Goal: Task Accomplishment & Management: Use online tool/utility

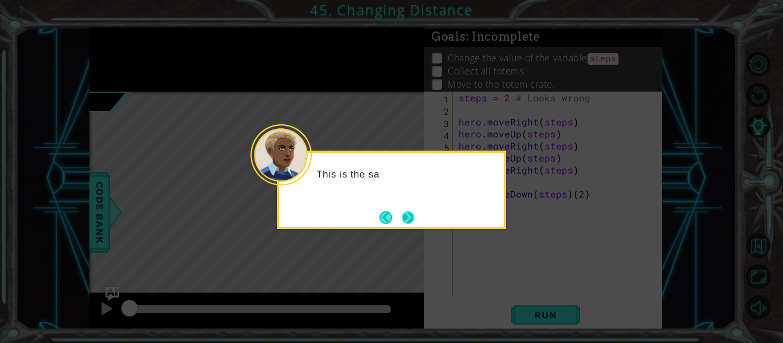
click at [406, 216] on button "Next" at bounding box center [408, 217] width 18 height 18
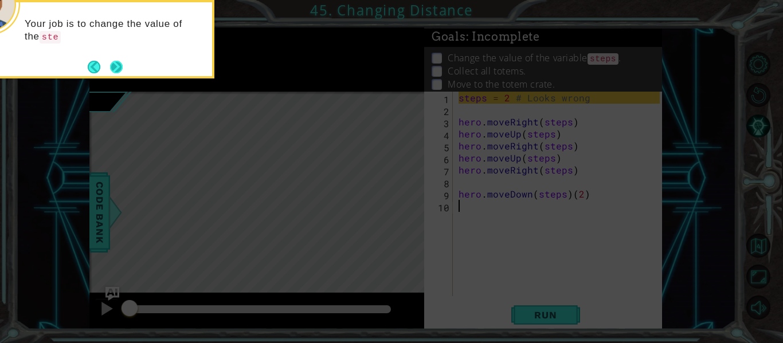
click at [116, 72] on button "Next" at bounding box center [116, 67] width 18 height 18
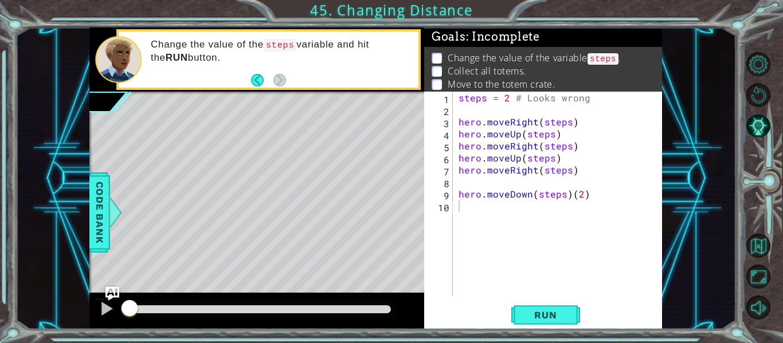
click at [326, 174] on div "Level Map" at bounding box center [353, 261] width 529 height 338
click at [546, 309] on span "Run" at bounding box center [545, 314] width 45 height 11
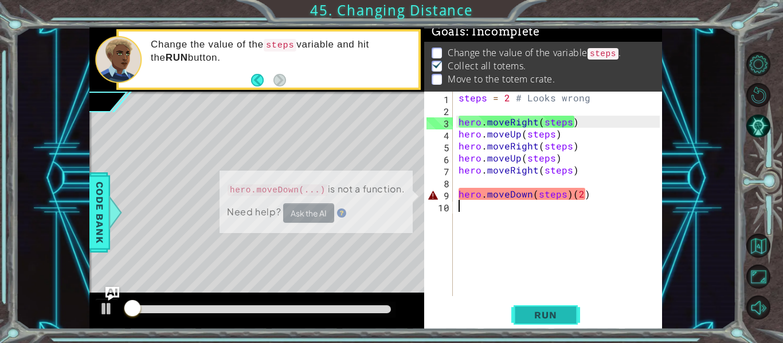
scroll to position [10, 0]
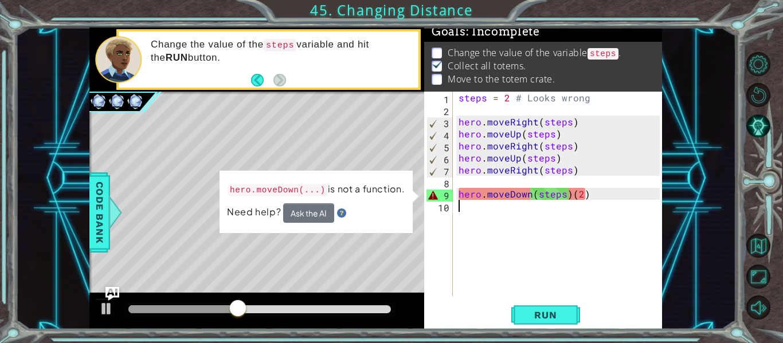
click at [588, 202] on div "steps = 2 # Looks wrong hero . moveRight ( steps ) hero . moveUp ( steps ) hero…" at bounding box center [560, 206] width 209 height 229
click at [590, 197] on div "steps = 2 # Looks wrong hero . moveRight ( steps ) hero . moveUp ( steps ) hero…" at bounding box center [560, 206] width 209 height 229
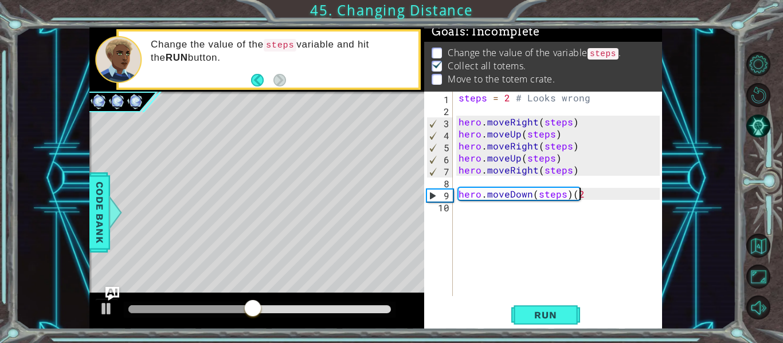
type textarea "hero.moveDown(steps)"
click at [590, 207] on div "steps = 2 # Looks wrong hero . moveRight ( steps ) hero . moveUp ( steps ) hero…" at bounding box center [560, 206] width 209 height 229
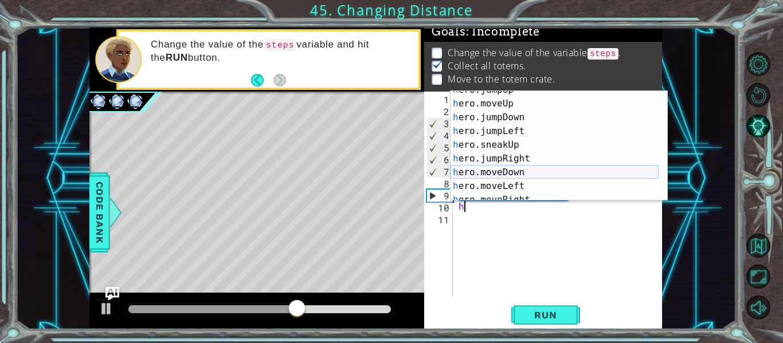
scroll to position [22, 0]
click at [512, 171] on div "h ero.jumpUp press enter h ero.moveUp press enter h ero.jumpDown press enter h …" at bounding box center [554, 152] width 208 height 138
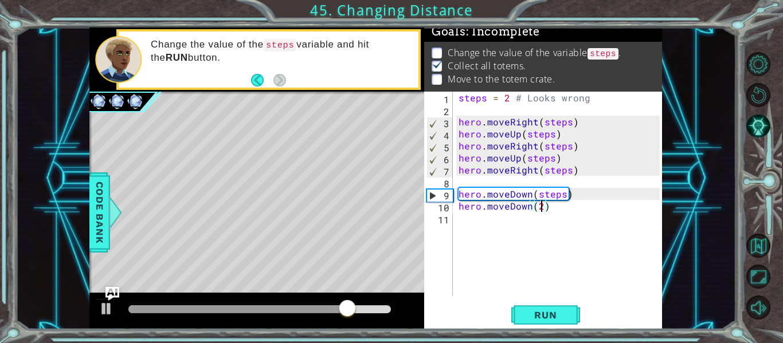
scroll to position [0, 5]
click at [546, 308] on button "Run" at bounding box center [545, 315] width 69 height 23
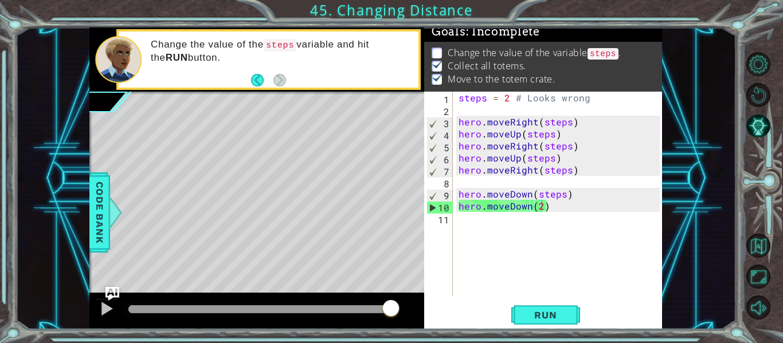
click at [343, 240] on div "Level Map" at bounding box center [353, 261] width 529 height 338
click at [100, 301] on div at bounding box center [106, 308] width 15 height 15
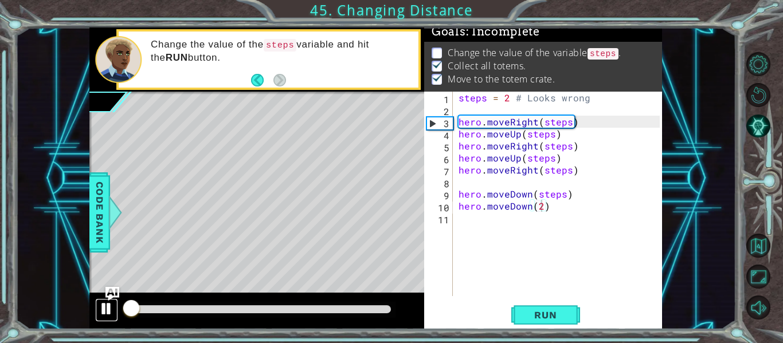
click at [102, 306] on button at bounding box center [106, 310] width 23 height 23
click at [103, 308] on div at bounding box center [106, 308] width 15 height 15
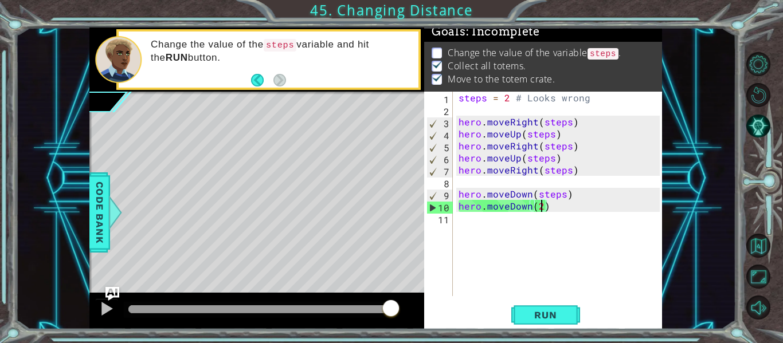
click at [598, 48] on code "steps" at bounding box center [602, 53] width 31 height 11
click at [437, 48] on p at bounding box center [436, 53] width 10 height 11
click at [111, 291] on img "Ask AI" at bounding box center [112, 294] width 15 height 15
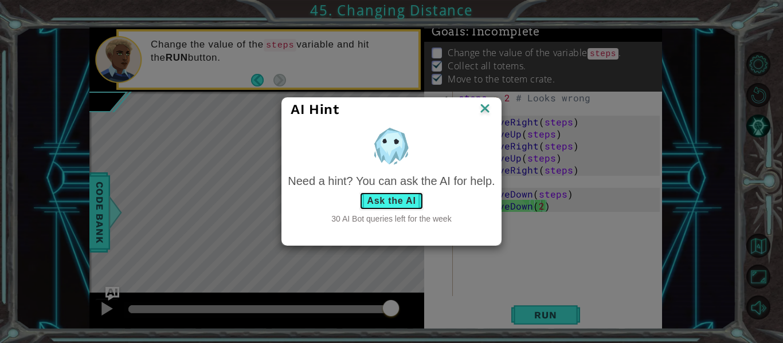
click at [399, 204] on button "Ask the AI" at bounding box center [391, 201] width 64 height 18
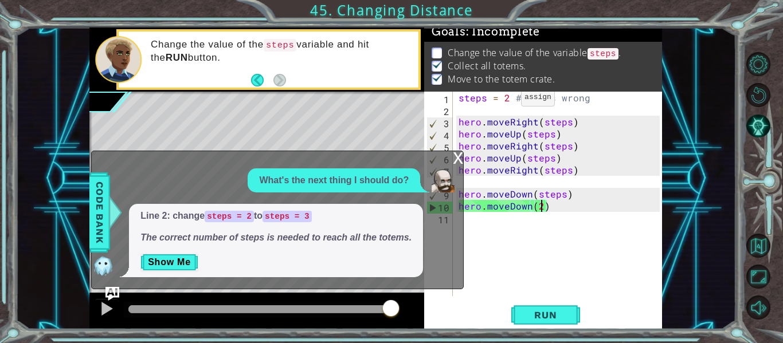
click at [507, 100] on div "steps = 2 # Looks wrong hero . moveRight ( steps ) hero . moveUp ( steps ) hero…" at bounding box center [560, 206] width 209 height 229
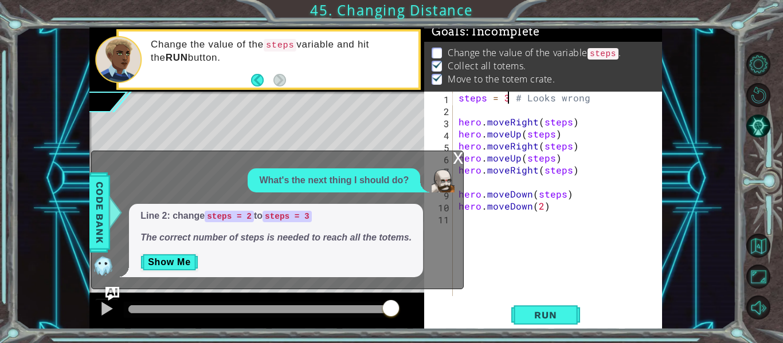
scroll to position [0, 3]
click at [520, 320] on button "Run" at bounding box center [545, 315] width 69 height 23
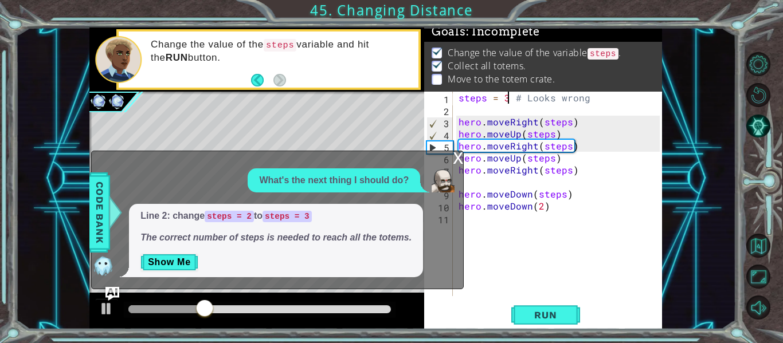
click at [570, 122] on div "steps = 3 # Looks wrong hero . moveRight ( steps ) hero . moveUp ( steps ) hero…" at bounding box center [560, 206] width 209 height 229
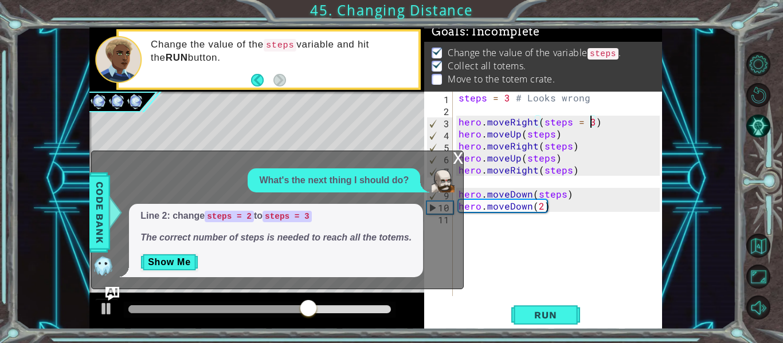
scroll to position [0, 8]
click at [543, 315] on span "Run" at bounding box center [545, 314] width 45 height 11
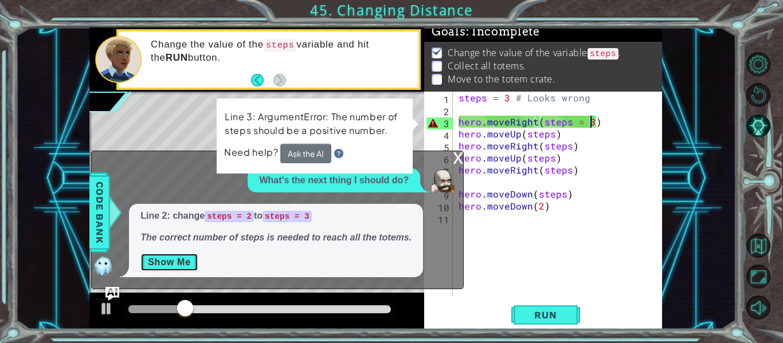
click at [172, 264] on button "Show Me" at bounding box center [169, 262] width 58 height 18
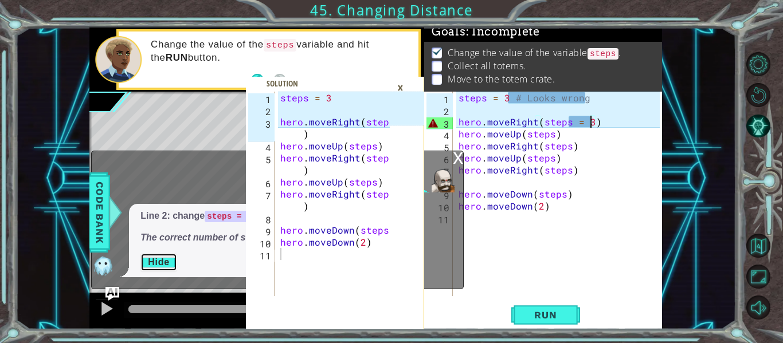
click at [152, 258] on button "Hide" at bounding box center [158, 262] width 37 height 18
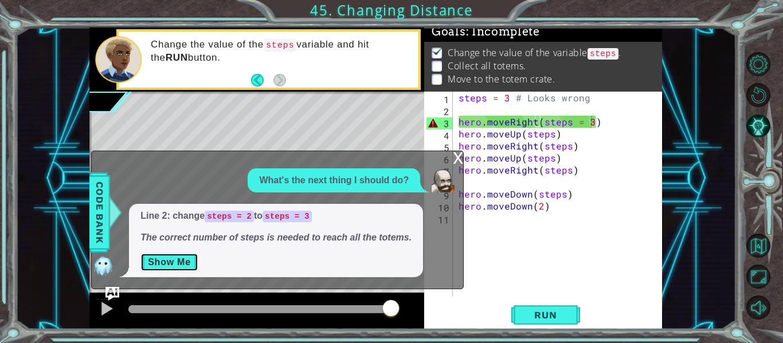
click at [155, 262] on button "Show Me" at bounding box center [169, 262] width 58 height 18
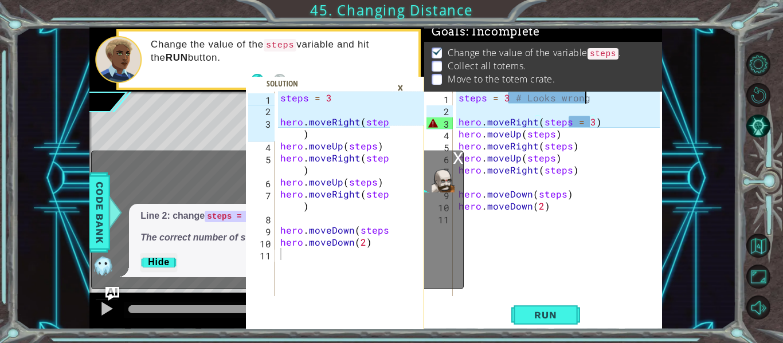
click at [589, 97] on div "steps = 3 # Looks wrong hero . moveRight ( steps = 3 ) hero . moveUp ( steps ) …" at bounding box center [560, 206] width 209 height 229
type textarea "steps = 3"
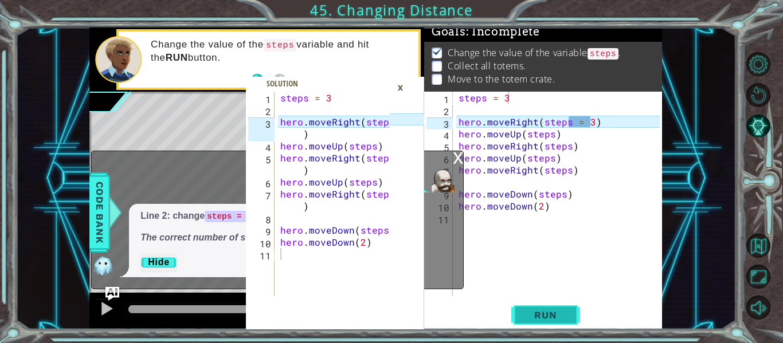
click at [552, 309] on button "Run" at bounding box center [545, 315] width 69 height 23
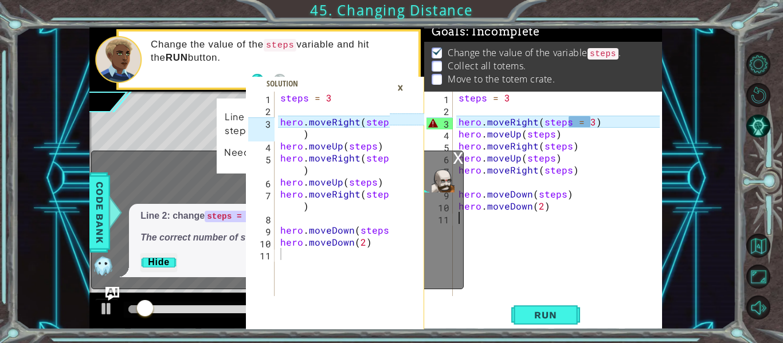
click at [588, 274] on div "steps = 3 hero . moveRight ( steps = 3 ) hero . moveUp ( steps ) hero . moveRig…" at bounding box center [560, 206] width 209 height 229
click at [588, 126] on div "steps = 3 hero . moveRight ( steps = 3 ) hero . moveUp ( steps ) hero . moveRig…" at bounding box center [560, 206] width 209 height 229
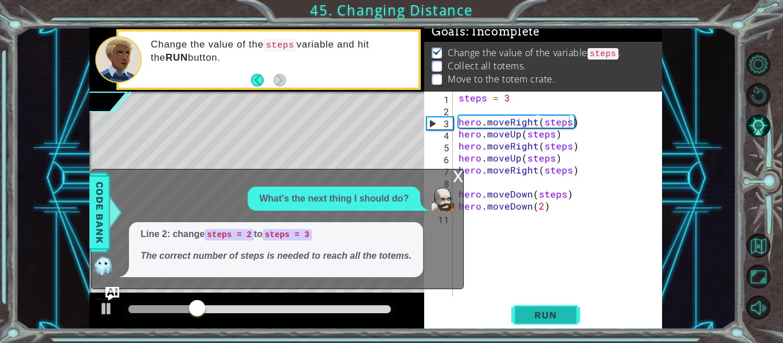
drag, startPoint x: 515, startPoint y: 316, endPoint x: 520, endPoint y: 325, distance: 9.7
click at [520, 325] on button "Run" at bounding box center [545, 315] width 69 height 23
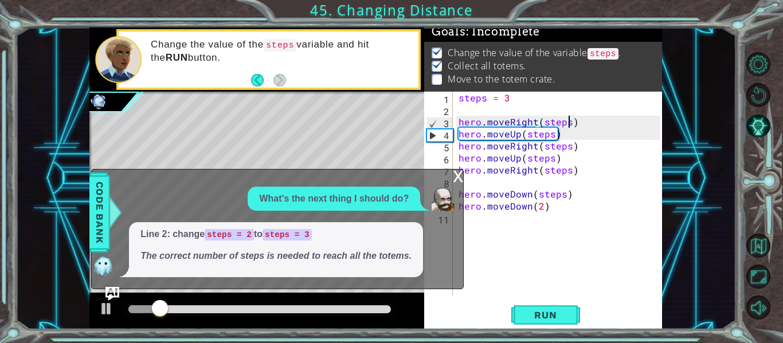
click at [453, 178] on div "x" at bounding box center [458, 175] width 10 height 11
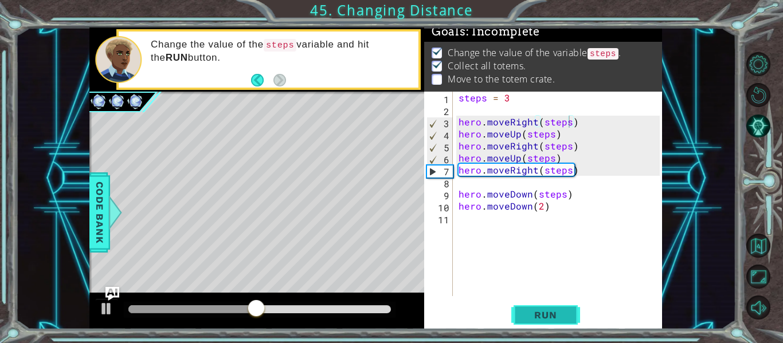
click at [562, 307] on button "Run" at bounding box center [545, 315] width 69 height 23
click at [517, 157] on div "steps = 3 hero . moveRight ( steps ) hero . moveUp ( steps ) hero . moveRight (…" at bounding box center [560, 206] width 209 height 229
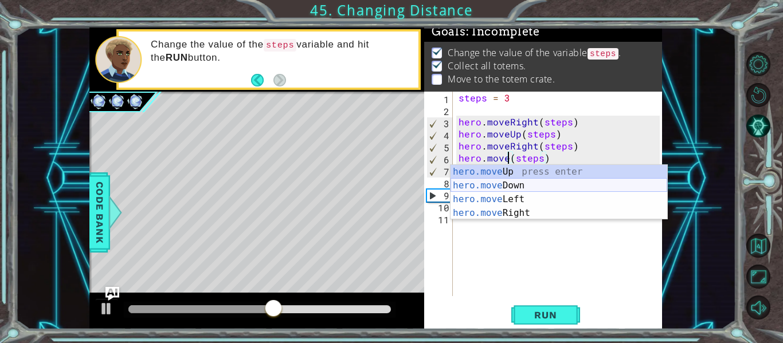
click at [557, 183] on div "hero.move Up press enter hero.move Down press enter hero.move Left press enter …" at bounding box center [558, 206] width 217 height 83
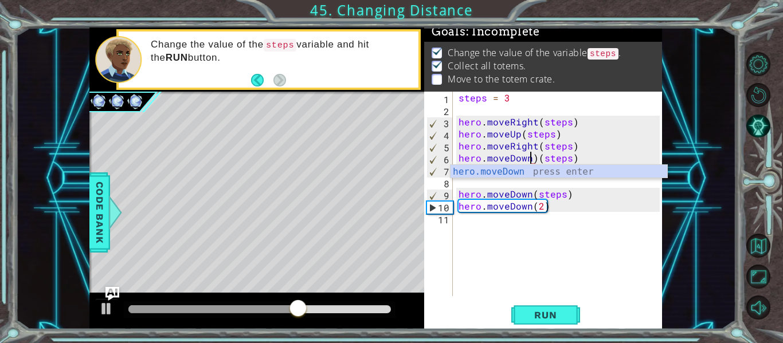
click at [533, 158] on div "steps = 3 hero . moveRight ( steps ) hero . moveUp ( steps ) hero . moveRight (…" at bounding box center [560, 206] width 209 height 229
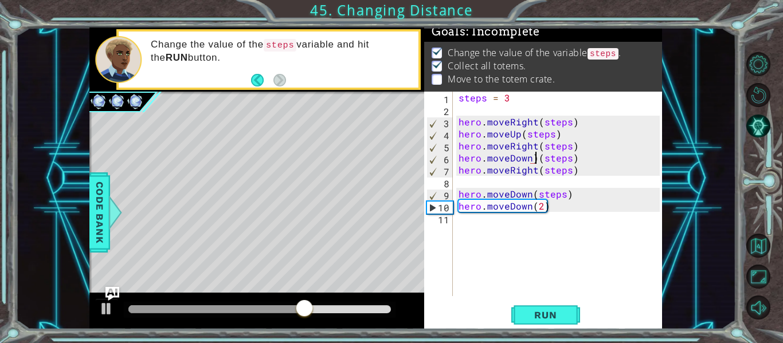
type textarea "hero.moveDown(steps)"
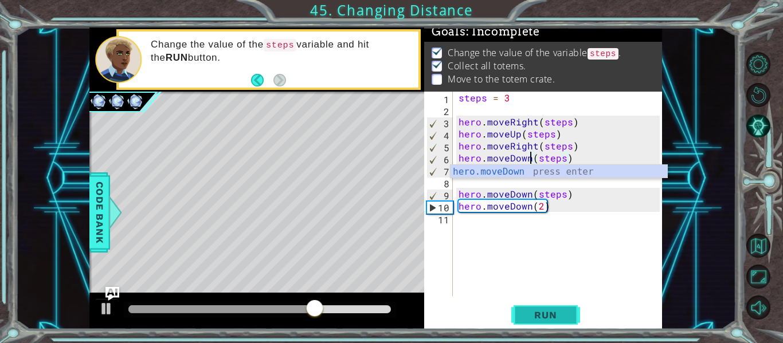
click at [541, 317] on span "Run" at bounding box center [545, 314] width 45 height 11
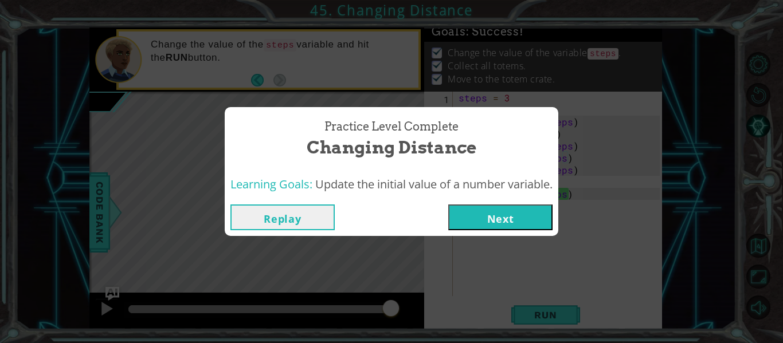
click at [505, 211] on button "Next" at bounding box center [500, 218] width 104 height 26
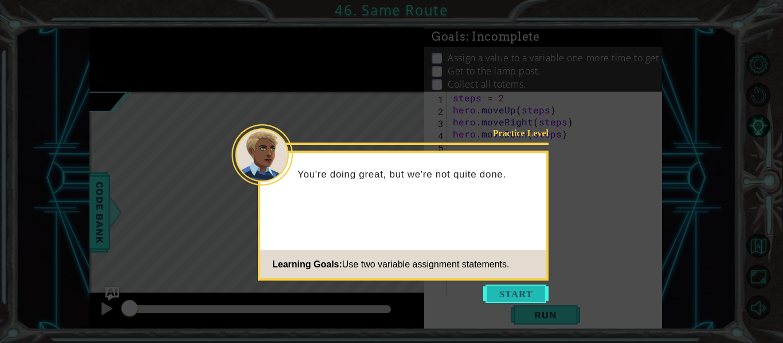
click at [520, 300] on button "Start" at bounding box center [515, 294] width 65 height 18
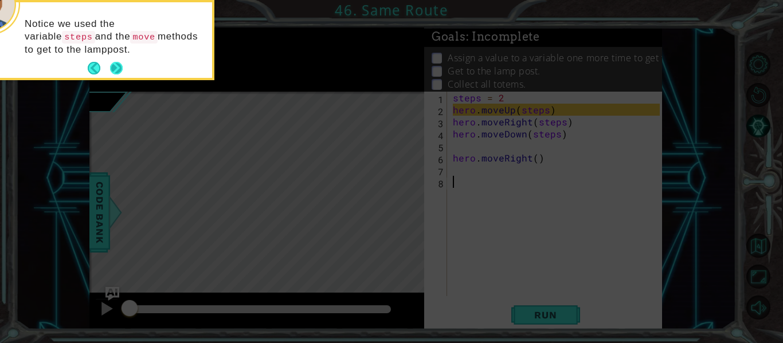
click at [109, 65] on button "Next" at bounding box center [116, 68] width 19 height 19
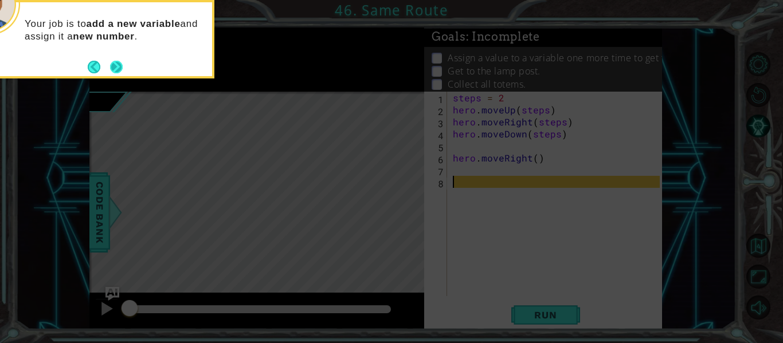
click at [119, 65] on button "Next" at bounding box center [117, 67] width 18 height 18
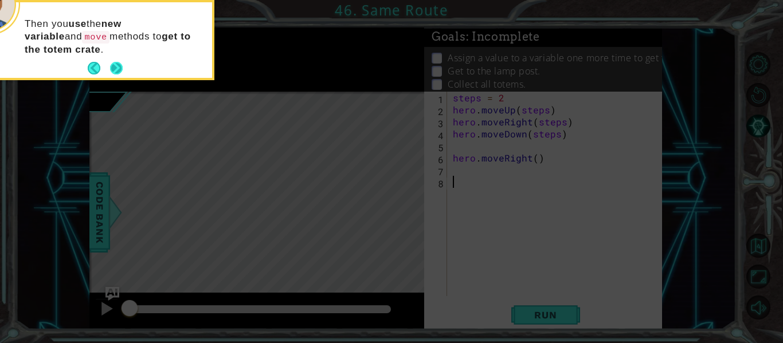
click at [116, 62] on button "Next" at bounding box center [115, 68] width 21 height 21
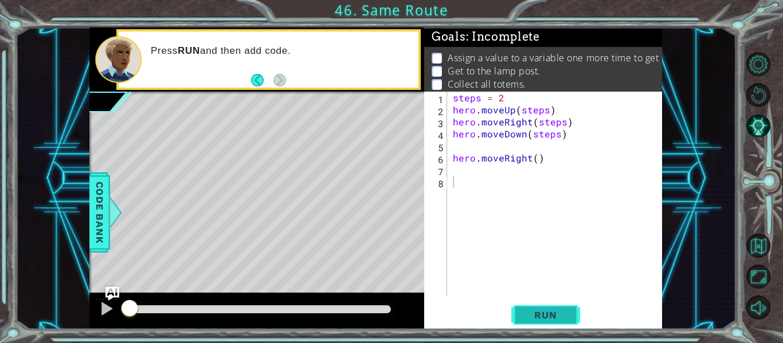
click at [556, 319] on span "Run" at bounding box center [545, 314] width 45 height 11
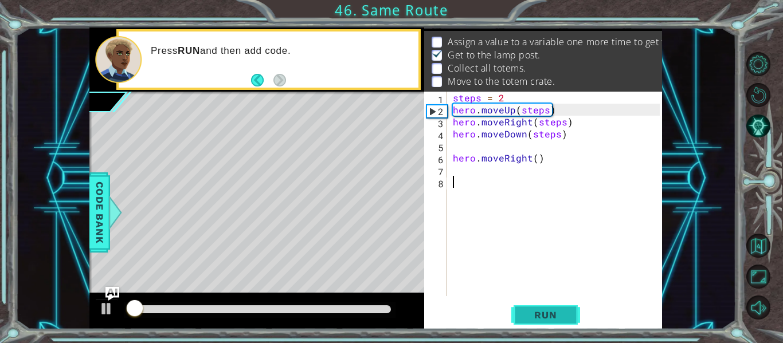
scroll to position [17, 0]
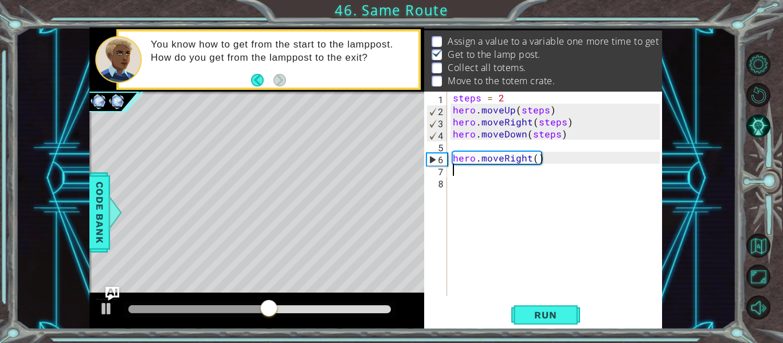
click at [472, 174] on div "steps = 2 hero . moveUp ( steps ) hero . moveRight ( steps ) hero . moveDown ( …" at bounding box center [557, 206] width 215 height 229
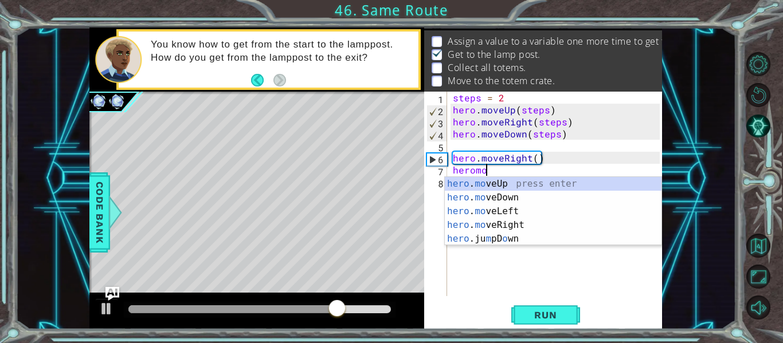
scroll to position [0, 2]
click at [490, 179] on div "hero . mo veUp press enter hero . mo veDown press enter hero . mo veLeft press …" at bounding box center [553, 225] width 217 height 96
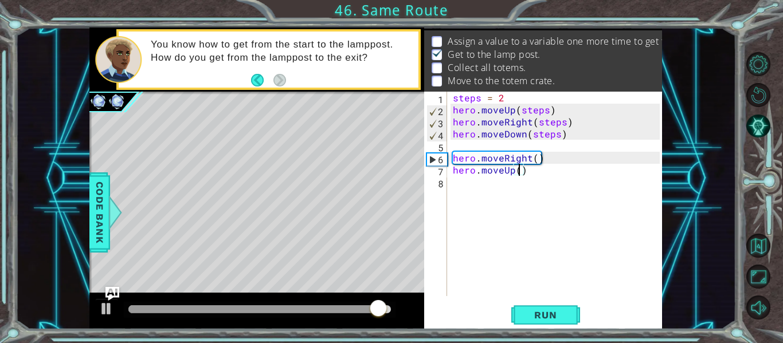
type textarea "hero.moveUp(2)"
click at [531, 183] on div "steps = 2 hero . moveUp ( steps ) hero . moveRight ( steps ) hero . moveDown ( …" at bounding box center [557, 206] width 215 height 229
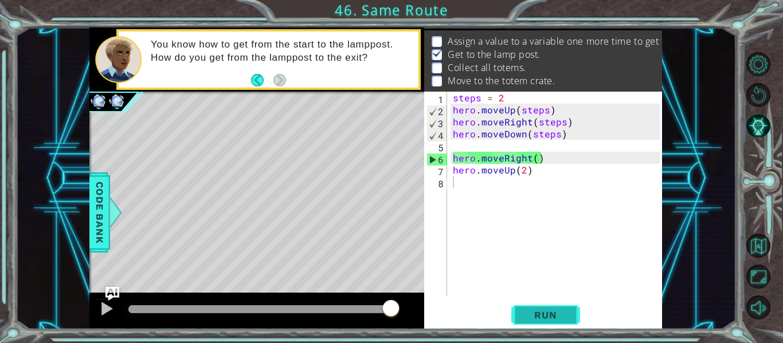
click at [547, 317] on span "Run" at bounding box center [545, 314] width 45 height 11
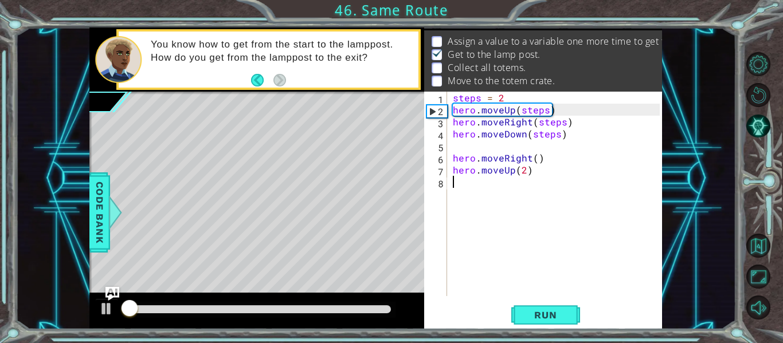
click at [491, 195] on div "steps = 2 hero . moveUp ( steps ) hero . moveRight ( steps ) hero . moveDown ( …" at bounding box center [557, 206] width 215 height 229
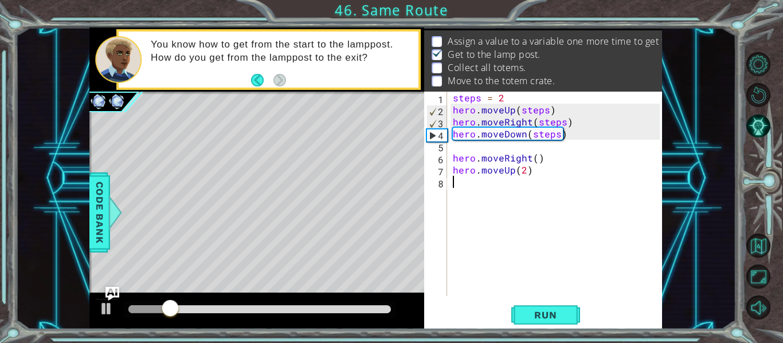
click at [524, 176] on div "steps = 2 hero . moveUp ( steps ) hero . moveRight ( steps ) hero . moveDown ( …" at bounding box center [557, 206] width 215 height 229
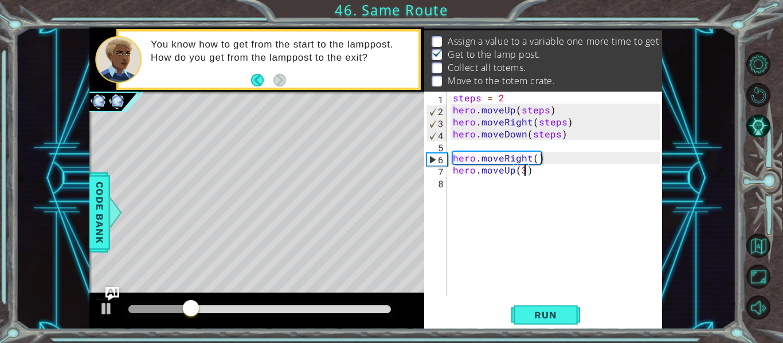
type textarea "hero.moveUp(3)"
click at [546, 331] on div "1 ההההההההההההההההההההההההההההההההההההההההההההההההההההההההההההההההההההההההההההה…" at bounding box center [391, 171] width 783 height 343
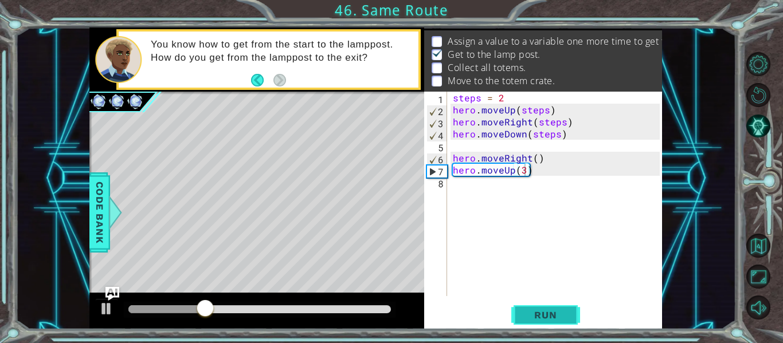
click at [544, 317] on span "Run" at bounding box center [545, 314] width 45 height 11
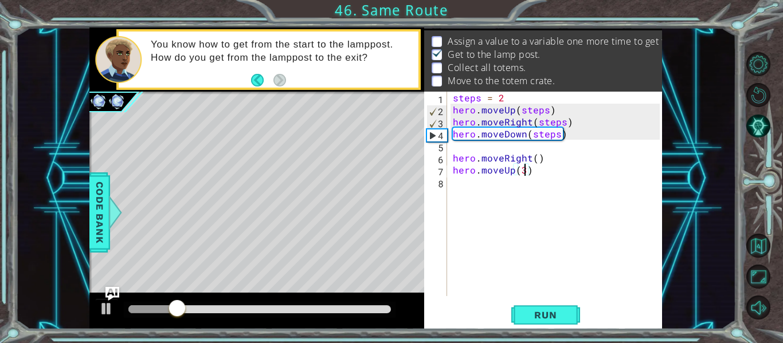
click at [488, 190] on div "steps = 2 hero . moveUp ( steps ) hero . moveRight ( steps ) hero . moveDown ( …" at bounding box center [557, 206] width 215 height 229
type textarea "h"
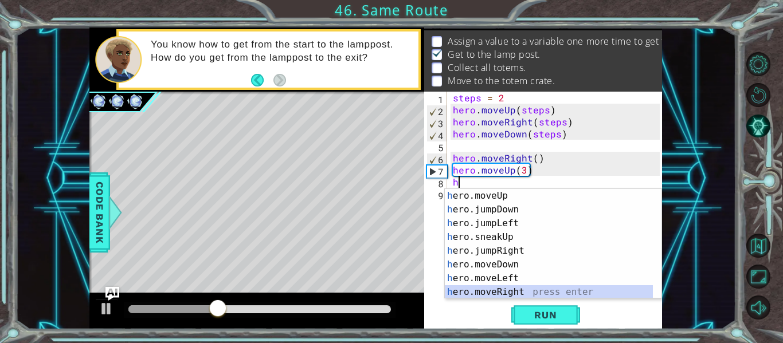
scroll to position [14, 0]
drag, startPoint x: 517, startPoint y: 293, endPoint x: 474, endPoint y: 291, distance: 43.0
click at [474, 291] on div "h ero.moveUp press enter h ero.jumpDown press enter h ero.jumpLeft press enter …" at bounding box center [549, 258] width 208 height 138
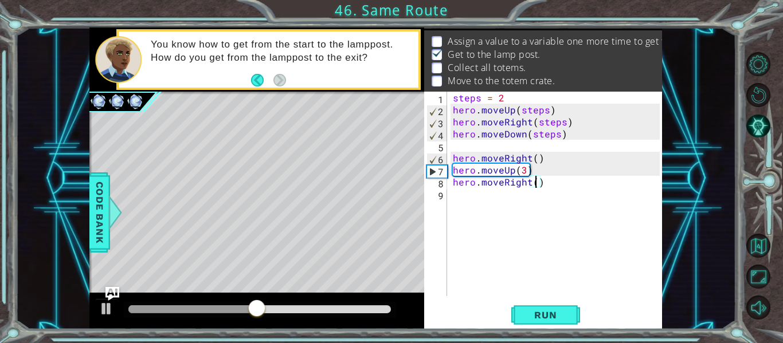
type textarea "hero.moveRight(3)"
click at [460, 210] on div "steps = 2 hero . moveUp ( steps ) hero . moveRight ( steps ) hero . moveDown ( …" at bounding box center [557, 206] width 215 height 229
type textarea "h"
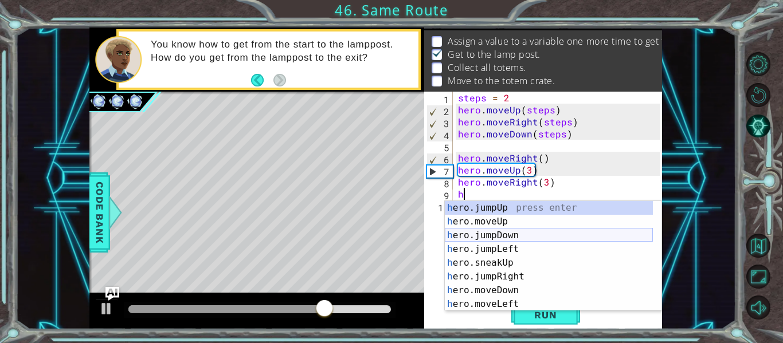
click at [516, 236] on div "h ero.jumpUp press enter h ero.moveUp press enter h ero.jumpDown press enter h …" at bounding box center [549, 270] width 208 height 138
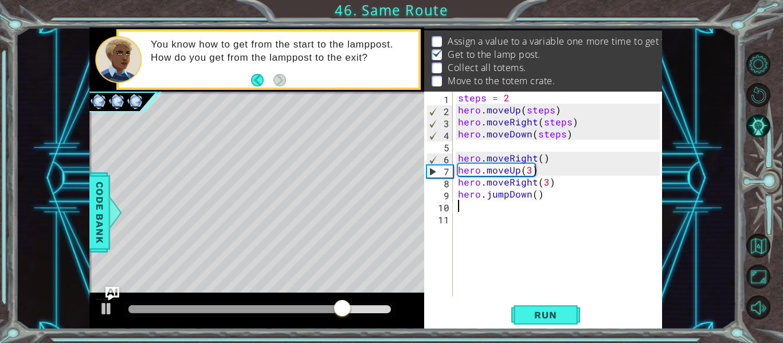
click at [509, 195] on div "steps = 2 hero . moveUp ( steps ) hero . moveRight ( steps ) hero . moveDown ( …" at bounding box center [561, 206] width 210 height 229
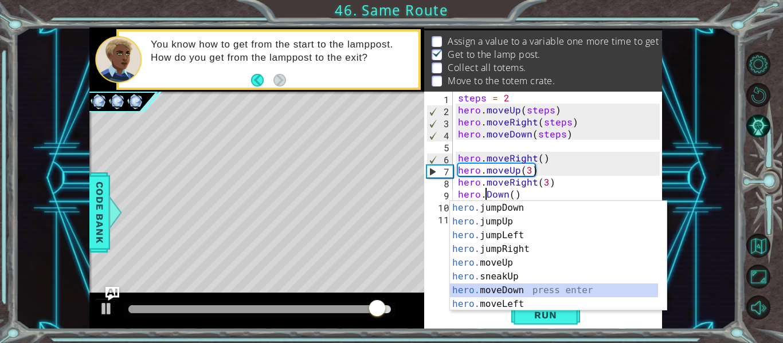
click at [518, 291] on div "hero. jumpDown press enter hero. jumpUp press enter hero. jumpLeft press enter …" at bounding box center [554, 270] width 208 height 138
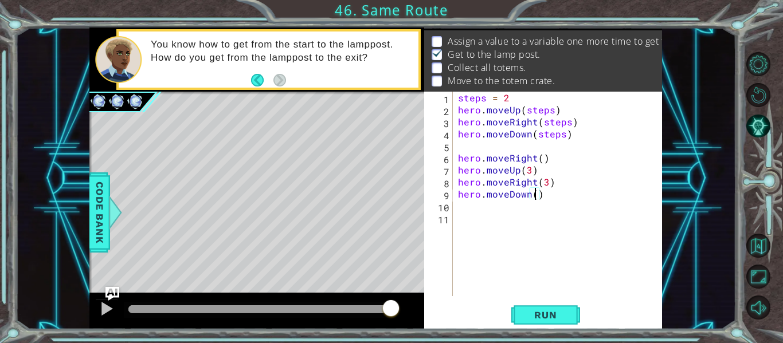
scroll to position [0, 5]
click at [545, 308] on button "Run" at bounding box center [545, 315] width 69 height 23
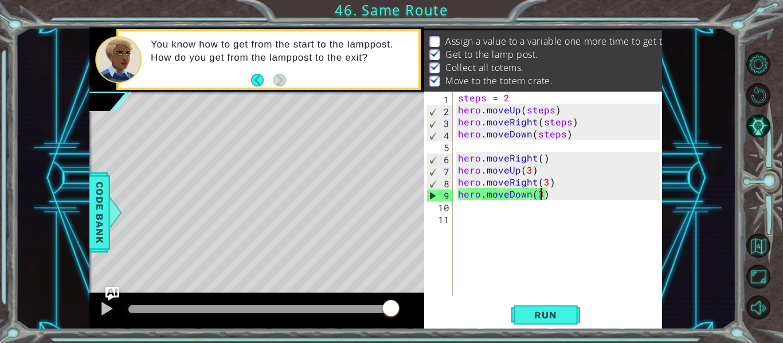
scroll to position [0, 0]
click at [515, 96] on div "steps = 2 hero . moveUp ( steps ) hero . moveRight ( steps ) hero . moveDown ( …" at bounding box center [561, 206] width 210 height 229
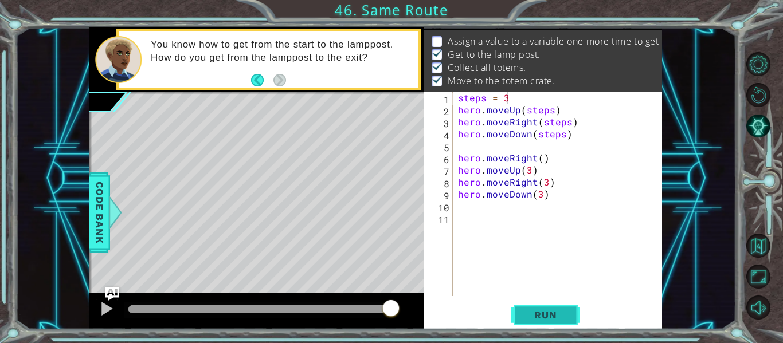
click at [543, 316] on span "Run" at bounding box center [545, 314] width 45 height 11
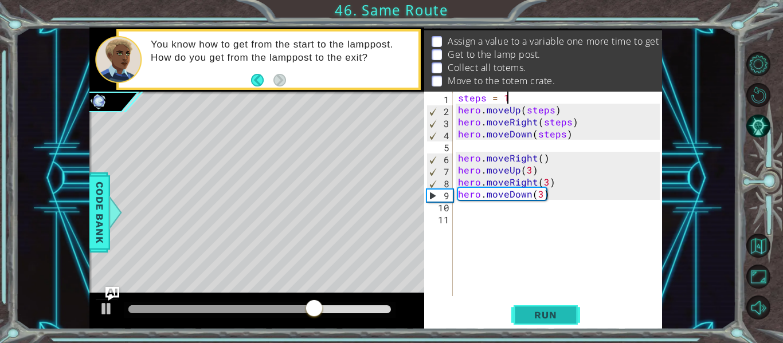
click at [541, 319] on span "Run" at bounding box center [545, 314] width 45 height 11
type textarea "steps = 2"
click at [536, 312] on span "Run" at bounding box center [545, 314] width 45 height 11
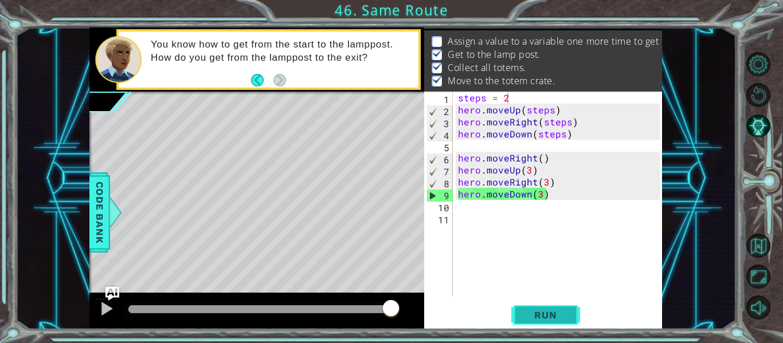
drag, startPoint x: 539, startPoint y: 314, endPoint x: 543, endPoint y: 323, distance: 10.0
click at [542, 323] on button "Run" at bounding box center [545, 315] width 69 height 23
drag, startPoint x: 490, startPoint y: 37, endPoint x: 512, endPoint y: 61, distance: 32.9
click at [512, 63] on ul "Assign a value to a variable one more time to get to the totem crate. Get to th…" at bounding box center [543, 61] width 229 height 53
drag, startPoint x: 513, startPoint y: 44, endPoint x: 513, endPoint y: 1, distance: 43.0
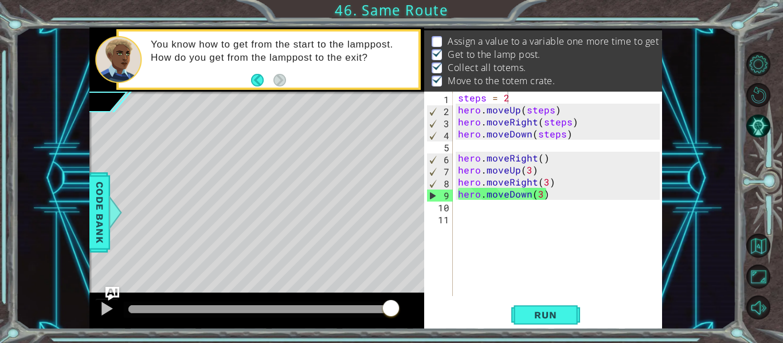
click at [503, 6] on div "1 ההההההההההההההההההההההההההההההההההההההההההההההההההההההההההההההההההההההההההההה…" at bounding box center [391, 171] width 783 height 343
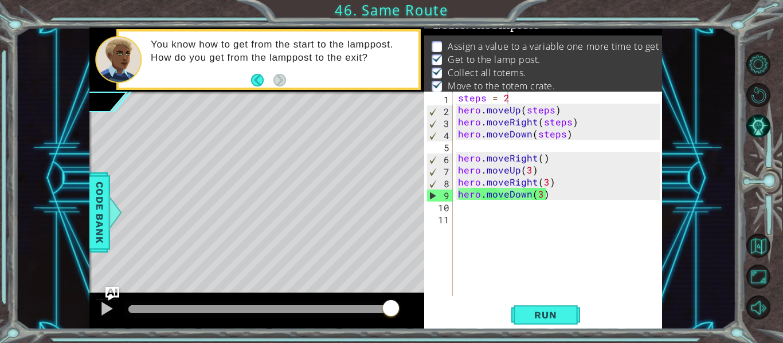
scroll to position [0, 0]
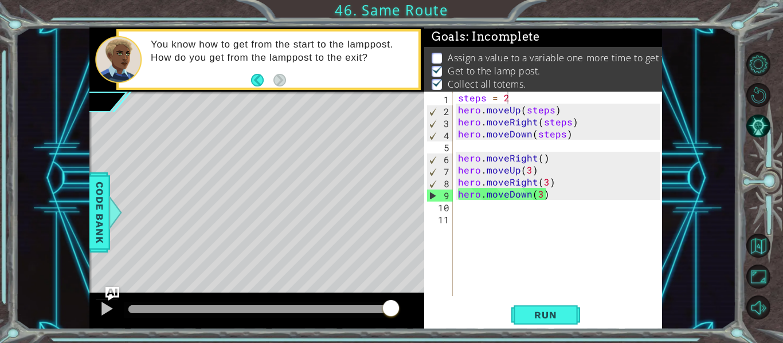
drag, startPoint x: 580, startPoint y: 52, endPoint x: 533, endPoint y: 116, distance: 80.0
drag, startPoint x: 533, startPoint y: 116, endPoint x: 527, endPoint y: 62, distance: 54.9
drag, startPoint x: 526, startPoint y: 61, endPoint x: 490, endPoint y: 51, distance: 37.0
click at [494, 50] on div "Assign a value to a variable one more time to get to the totem crate. Get to th…" at bounding box center [543, 78] width 238 height 63
